Goal: Information Seeking & Learning: Learn about a topic

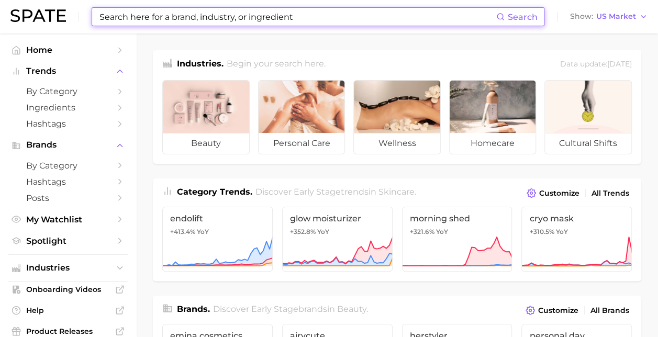
click at [323, 14] on input at bounding box center [297, 17] width 398 height 18
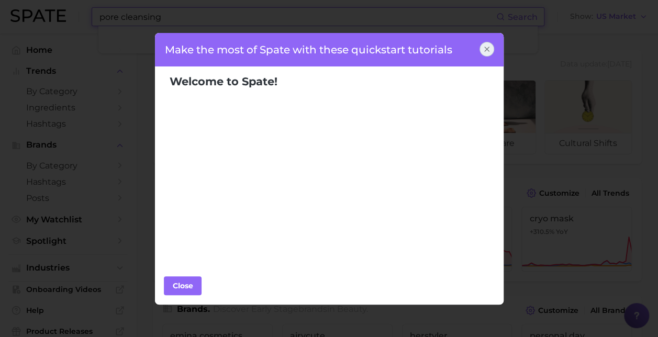
type input "pore cleansing"
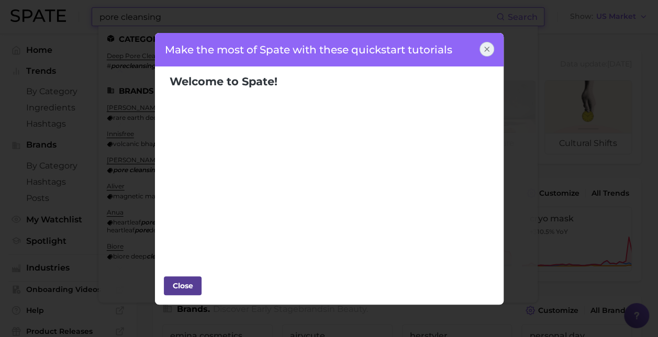
click at [183, 286] on div "Close" at bounding box center [182, 286] width 31 height 16
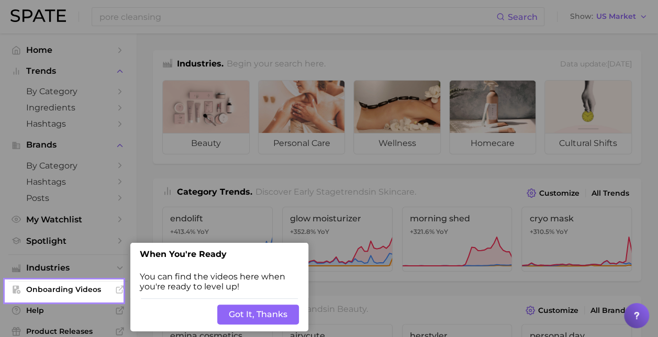
click at [275, 312] on button "Got It, Thanks" at bounding box center [258, 314] width 82 height 20
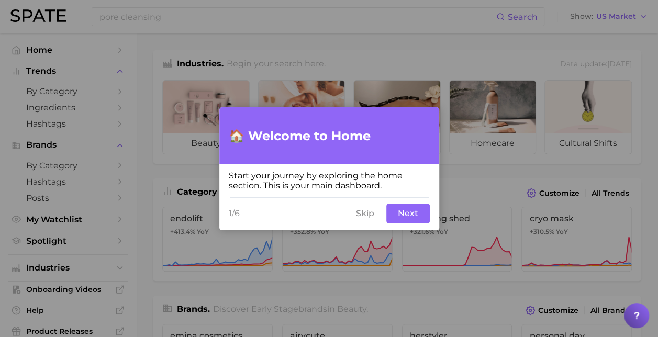
click at [414, 216] on button "Next" at bounding box center [407, 213] width 43 height 20
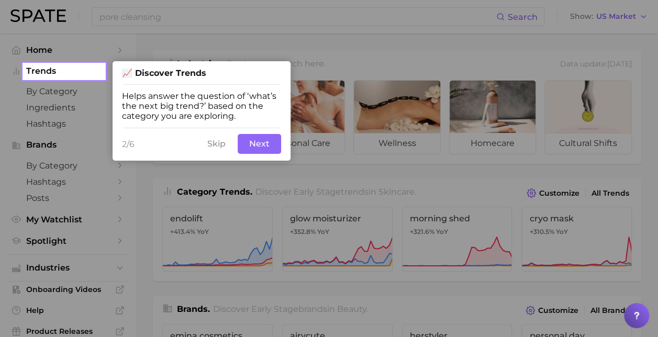
click at [261, 141] on button "Next" at bounding box center [258, 144] width 43 height 20
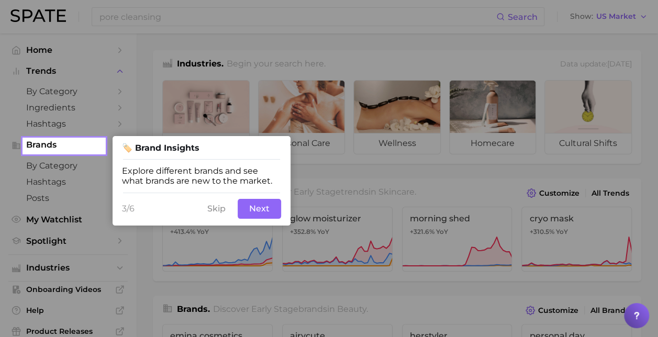
click at [268, 209] on button "Next" at bounding box center [258, 209] width 43 height 20
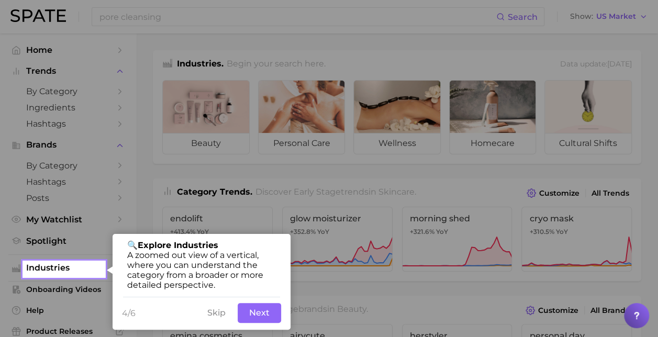
click at [258, 314] on button "Next" at bounding box center [258, 313] width 43 height 20
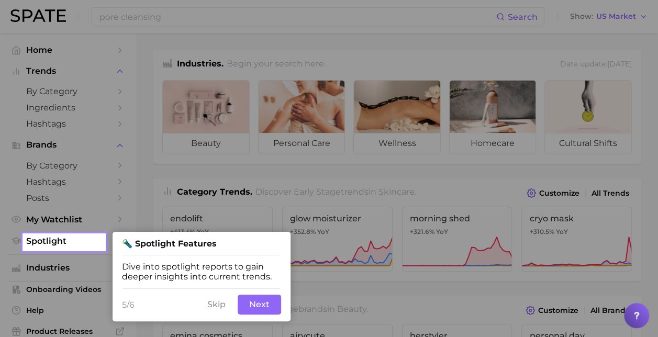
click at [264, 310] on button "Next" at bounding box center [258, 305] width 43 height 20
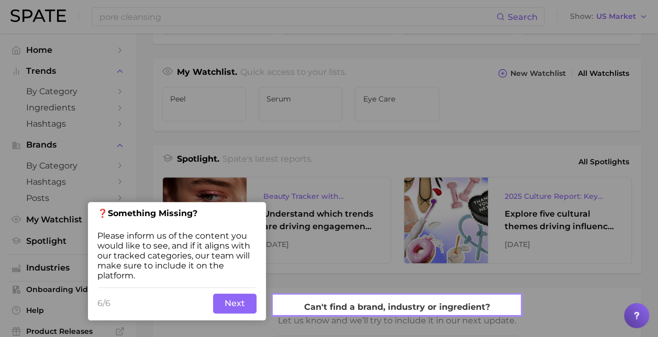
scroll to position [355, 0]
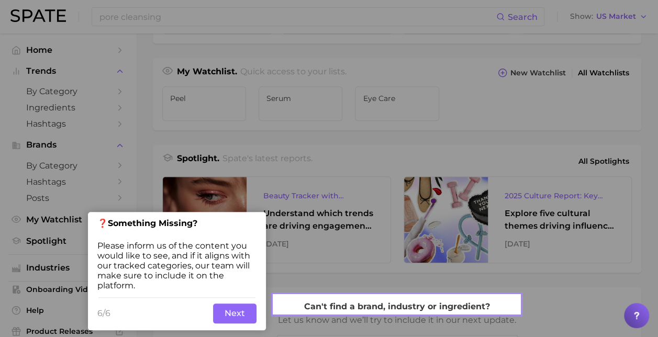
click at [241, 311] on button "Next" at bounding box center [234, 313] width 43 height 20
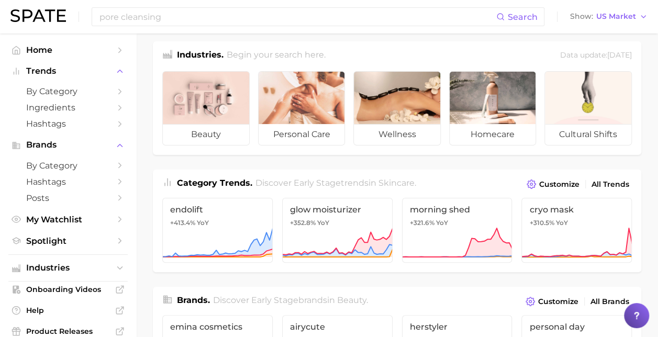
scroll to position [0, 0]
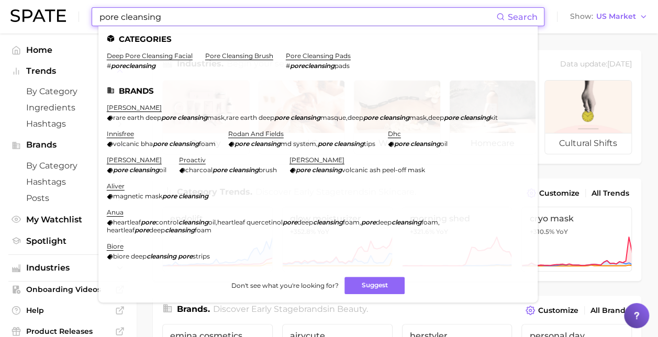
click at [201, 12] on input "pore cleansing" at bounding box center [297, 17] width 398 height 18
click at [155, 55] on link "deep pore cleansing facial" at bounding box center [150, 56] width 86 height 8
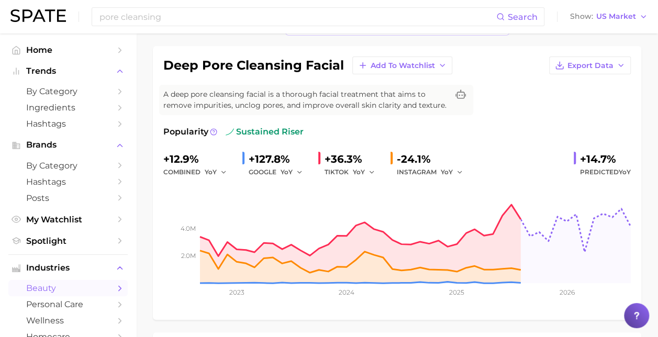
scroll to position [52, 0]
